Goal: Task Accomplishment & Management: Complete application form

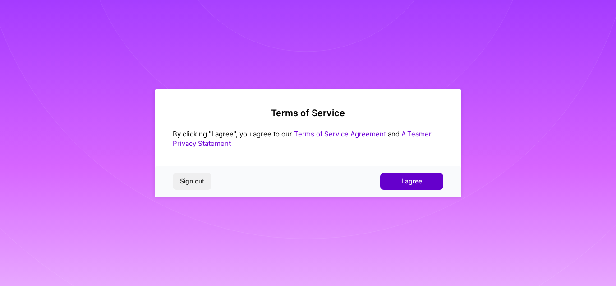
click at [408, 176] on span "I agree" at bounding box center [412, 180] width 21 height 9
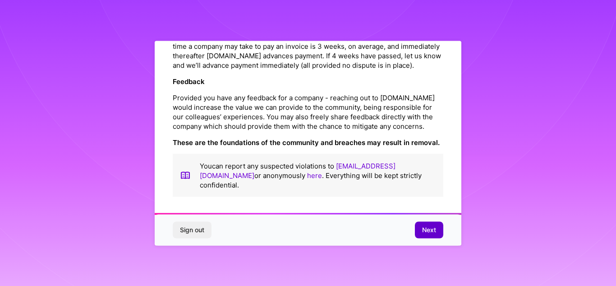
click at [429, 230] on span "Next" at bounding box center [429, 229] width 14 height 9
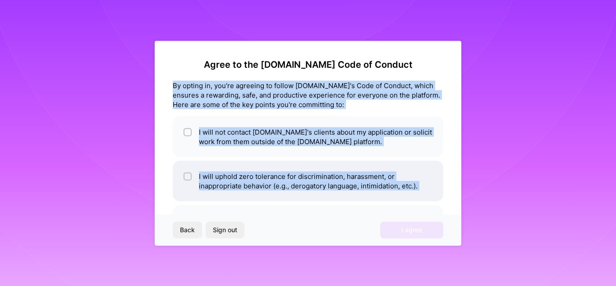
drag, startPoint x: 168, startPoint y: 80, endPoint x: 432, endPoint y: 178, distance: 281.4
click at [422, 198] on div "Agree to the [DOMAIN_NAME] Code of Conduct By opting in, you're agreeing to fol…" at bounding box center [308, 143] width 307 height 204
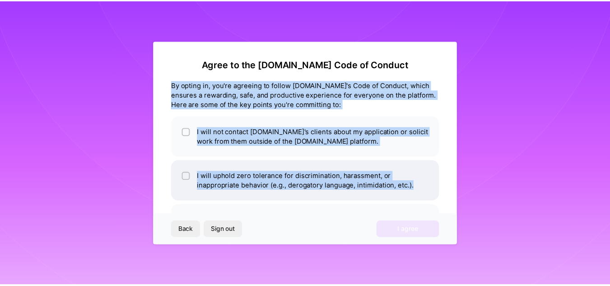
scroll to position [39, 0]
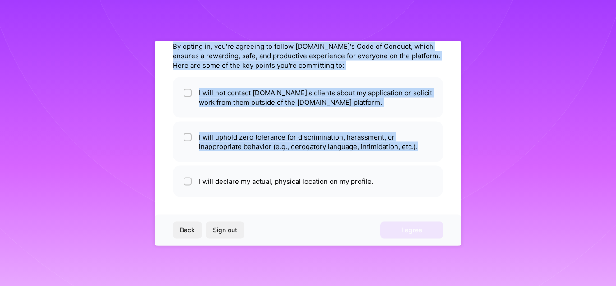
click at [446, 161] on div "Agree to the [DOMAIN_NAME] Code of Conduct By opting in, you're agreeing to fol…" at bounding box center [308, 143] width 307 height 204
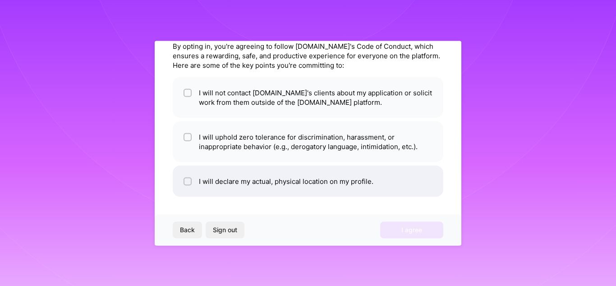
click at [186, 182] on input "checkbox" at bounding box center [188, 181] width 6 height 6
checkbox input "true"
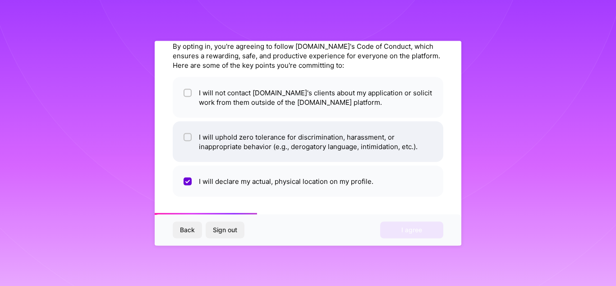
click at [189, 141] on span at bounding box center [188, 141] width 8 height 19
checkbox input "true"
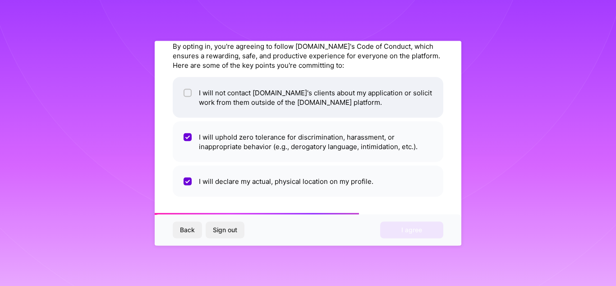
click at [186, 93] on input "checkbox" at bounding box center [188, 93] width 6 height 6
checkbox input "true"
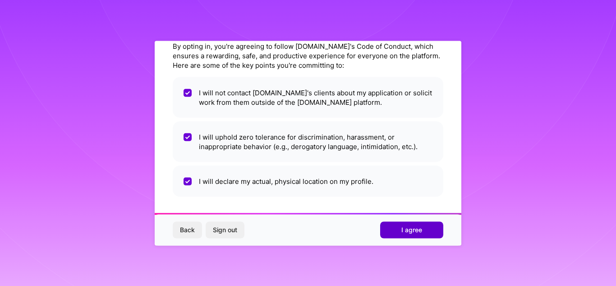
click at [421, 232] on span "I agree" at bounding box center [412, 229] width 21 height 9
